Goal: Task Accomplishment & Management: Manage account settings

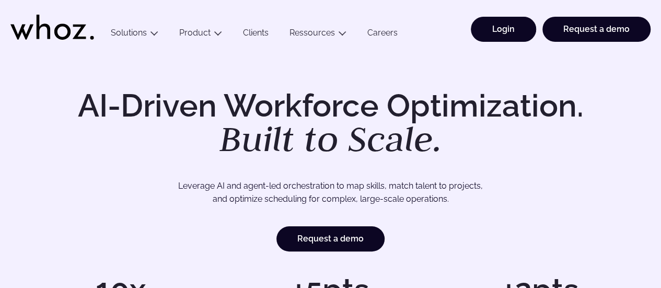
click at [508, 32] on link "Login" at bounding box center [503, 29] width 65 height 25
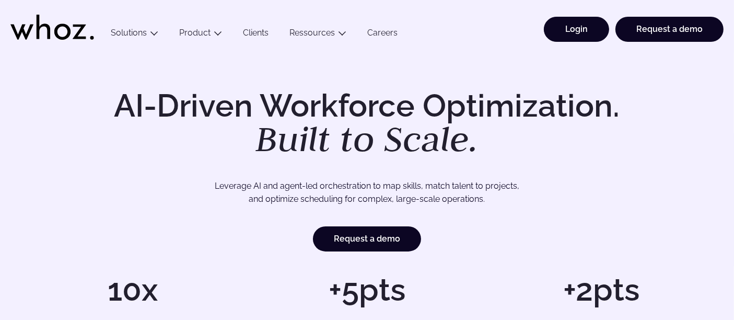
click at [590, 39] on link "Login" at bounding box center [576, 29] width 65 height 25
